Goal: Task Accomplishment & Management: Complete application form

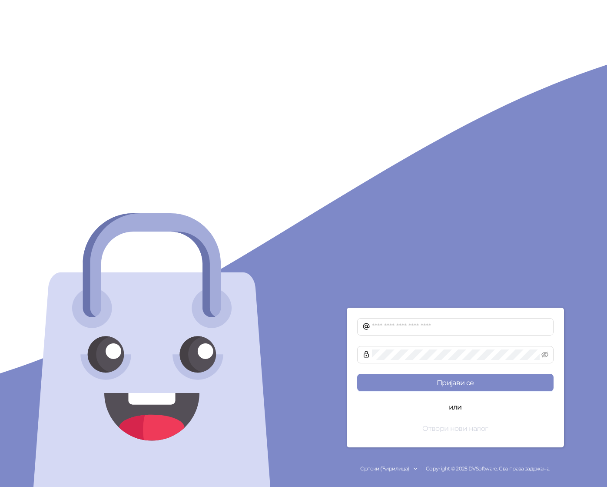
click at [484, 428] on button "Отвори нови налог" at bounding box center [455, 427] width 197 height 17
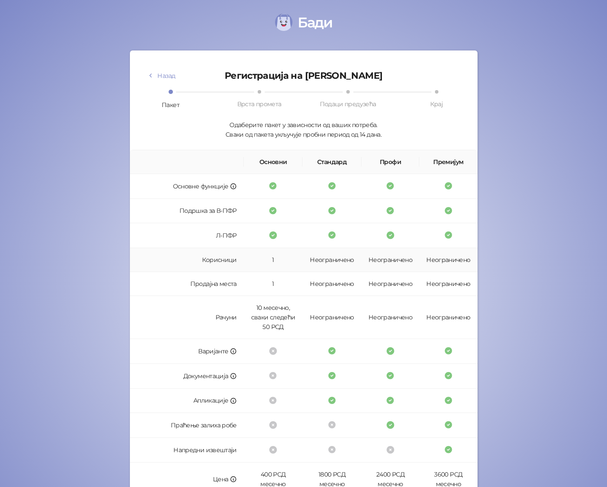
scroll to position [80, 0]
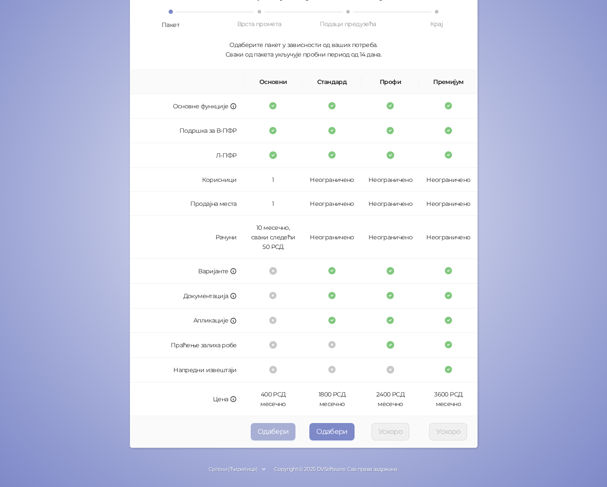
click at [282, 432] on button "Одабери" at bounding box center [273, 431] width 45 height 17
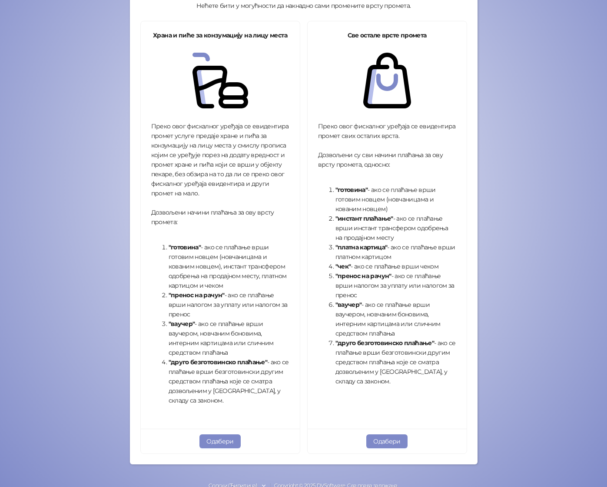
scroll to position [145, 0]
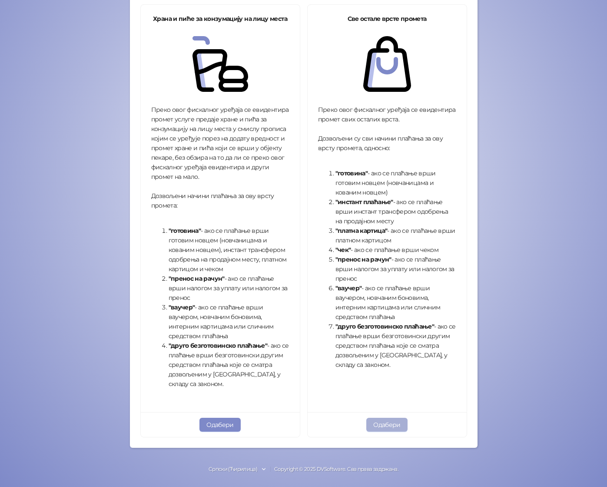
click at [394, 422] on button "Одабери" at bounding box center [387, 424] width 41 height 14
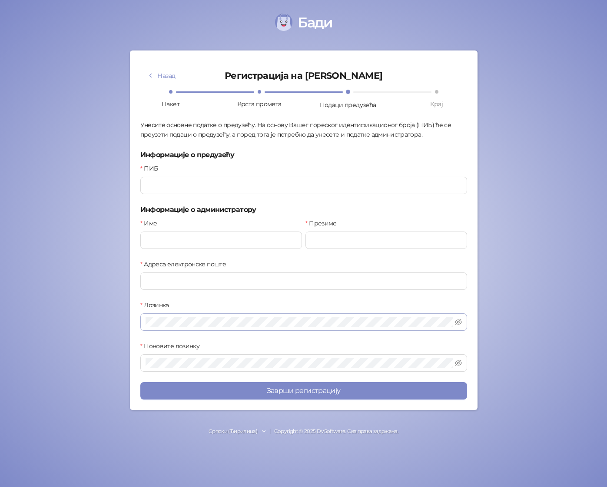
click at [322, 313] on span at bounding box center [303, 321] width 327 height 17
click at [374, 344] on div "Поновите лозинку" at bounding box center [303, 347] width 327 height 13
click at [167, 75] on button "Назад" at bounding box center [161, 76] width 42 height 14
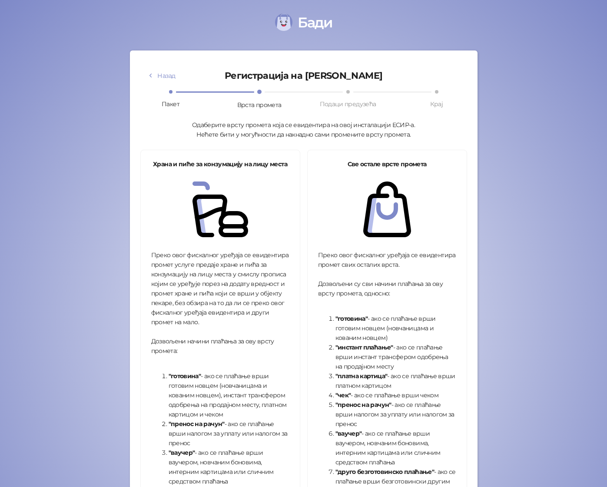
click at [94, 87] on div "Бади Назад Регистрација на Бади Пакет Врста промета Подаци предузећа Крај Одабе…" at bounding box center [303, 316] width 607 height 632
click at [370, 402] on strong ""пренос на рачун"" at bounding box center [364, 404] width 56 height 8
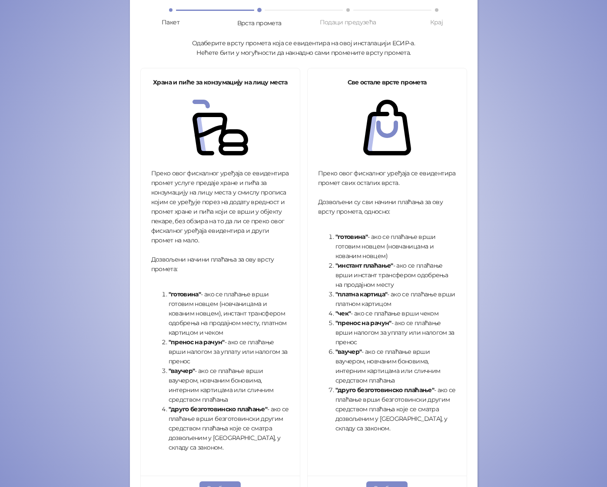
scroll to position [138, 0]
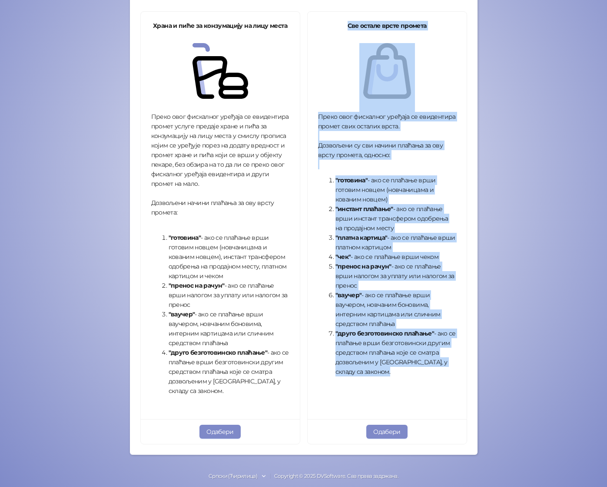
drag, startPoint x: 404, startPoint y: 371, endPoint x: 330, endPoint y: 89, distance: 291.3
click at [330, 89] on div "Све остале врсте промета Преко овог фискалног уређаја се евидентира промет свих…" at bounding box center [387, 215] width 159 height 407
click at [366, 238] on strong ""платна картица"" at bounding box center [362, 237] width 52 height 8
